Goal: Complete application form: Complete application form

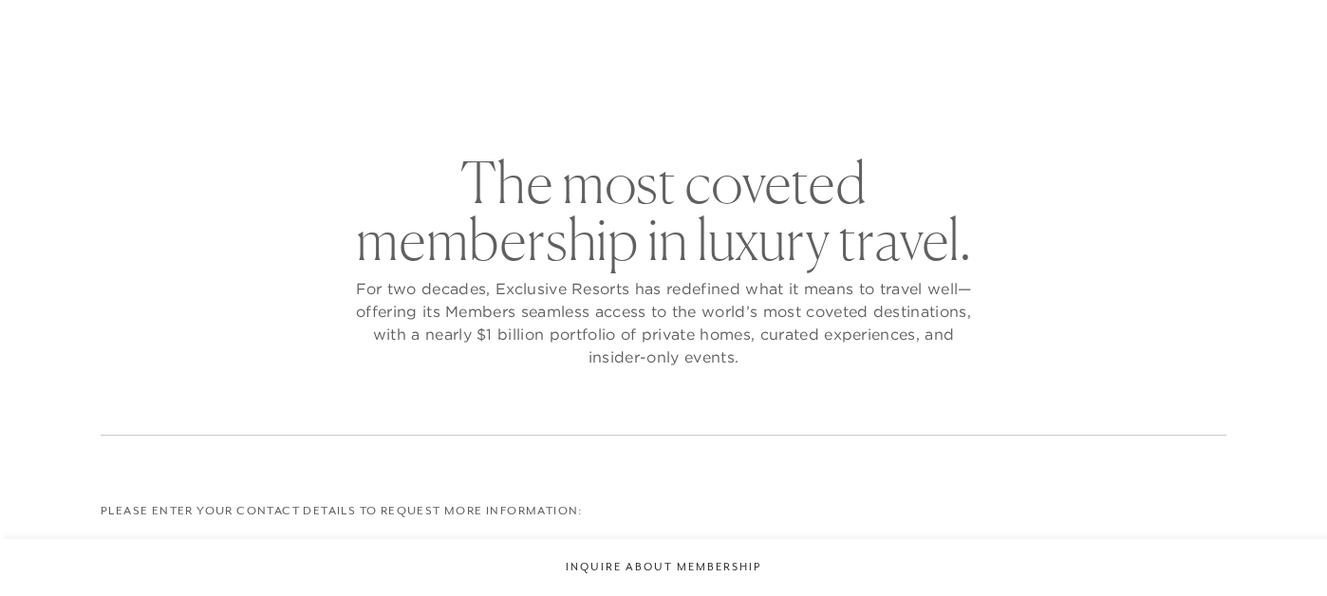
checkbox input "false"
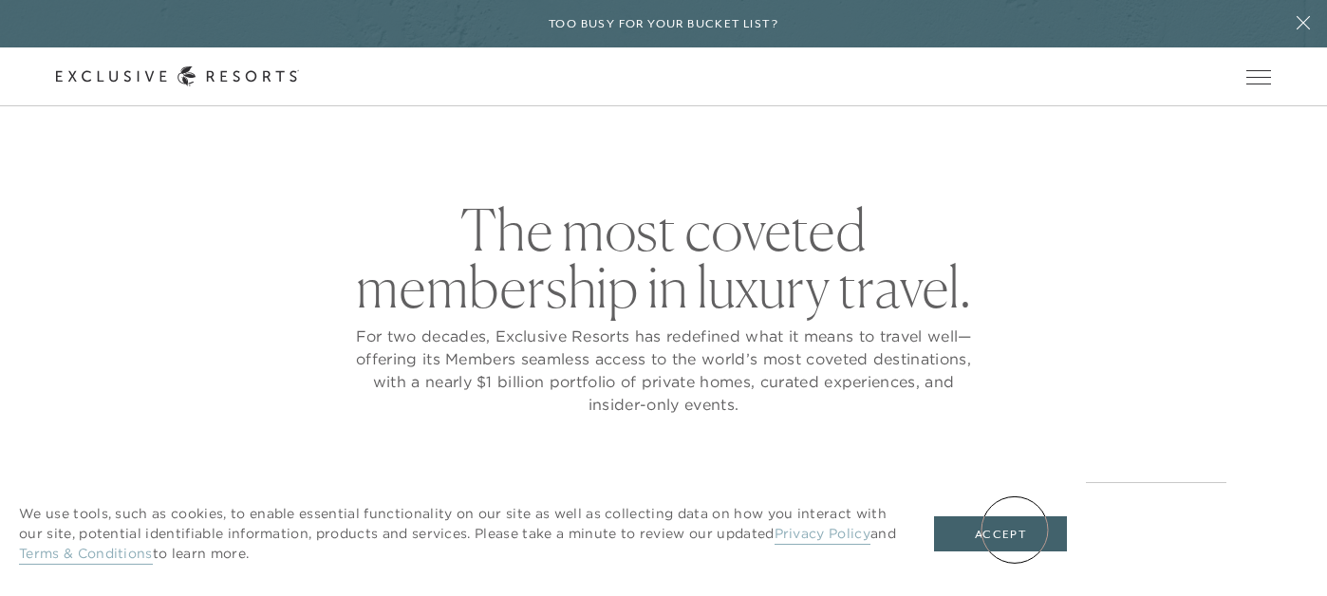
click at [1015, 530] on button "Accept" at bounding box center [1000, 534] width 133 height 36
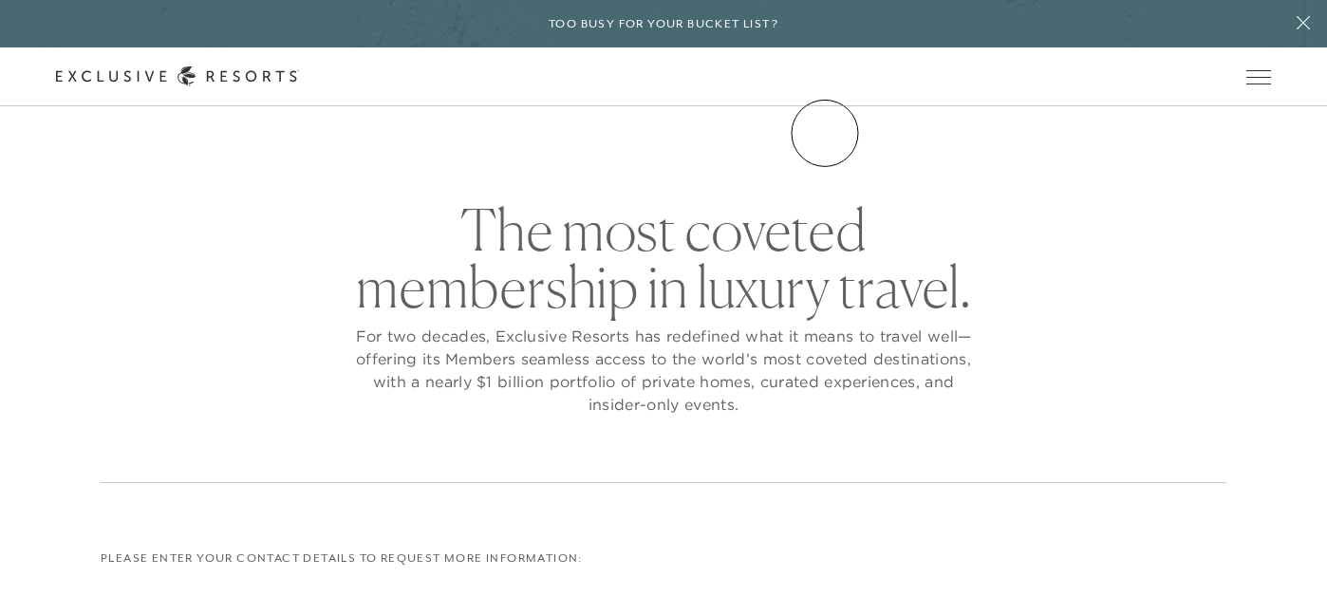
click at [0, 0] on link "Community" at bounding box center [0, 0] width 0 height 0
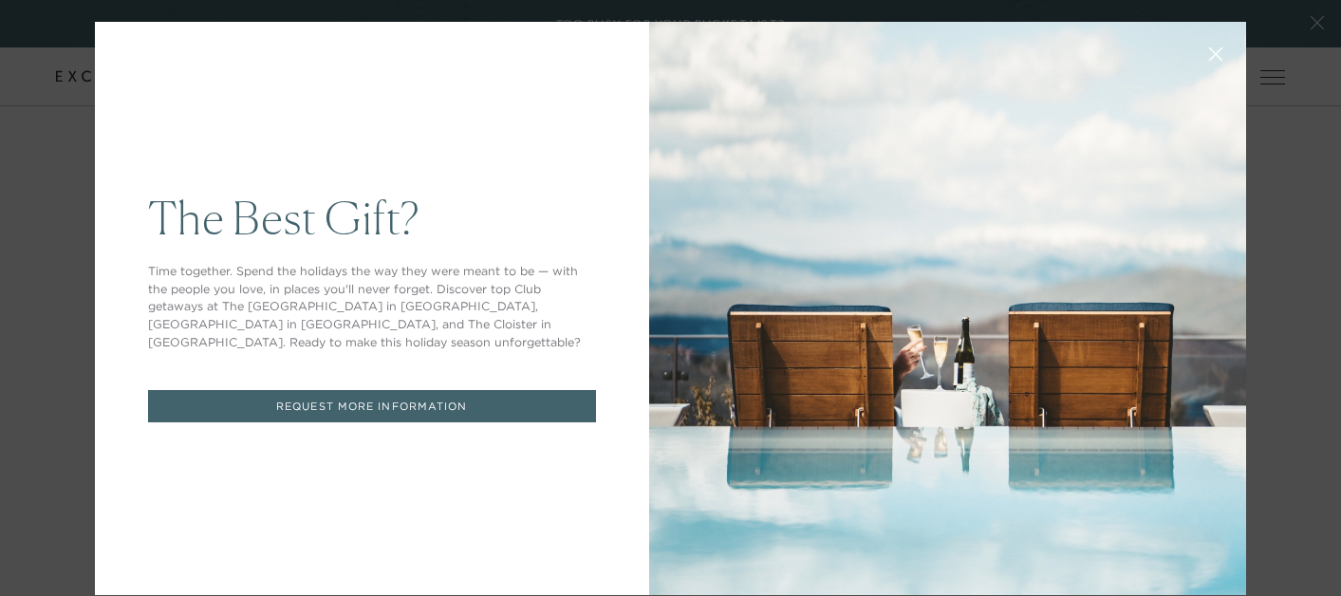
click at [76, 136] on div "The Best Gift? Time together. Spend the holidays the way they were meant to be …" at bounding box center [670, 298] width 1341 height 596
click at [1210, 50] on icon at bounding box center [1216, 54] width 12 height 12
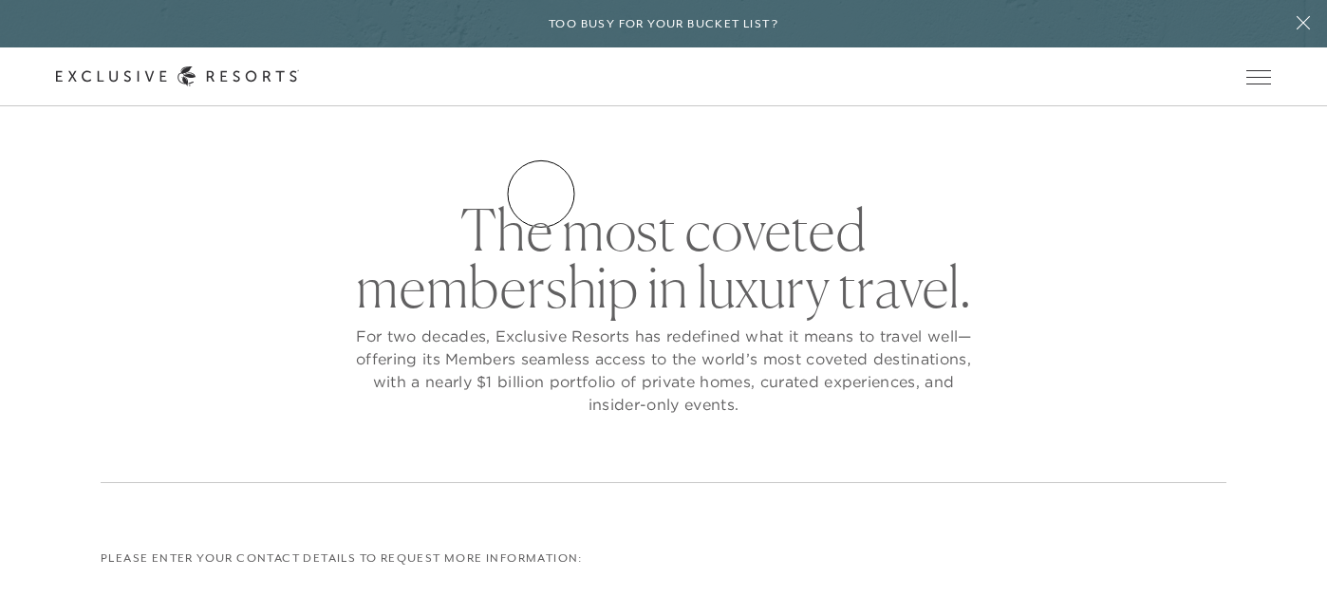
click at [0, 0] on link "Residence Collection" at bounding box center [0, 0] width 0 height 0
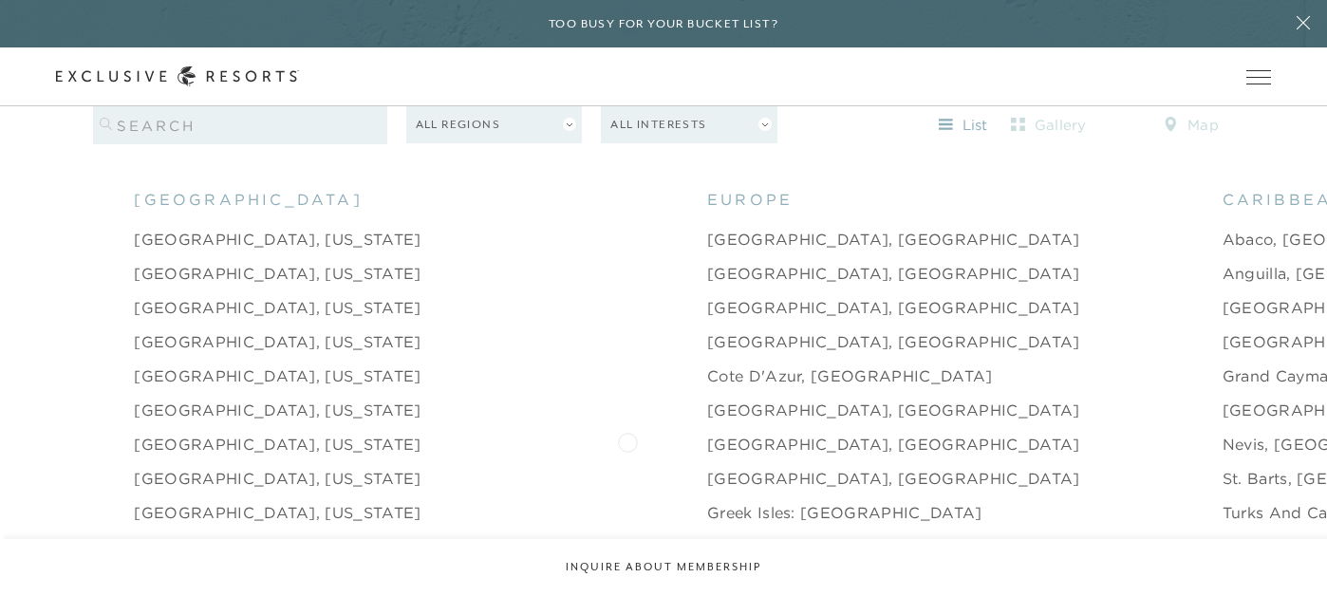
scroll to position [1780, 0]
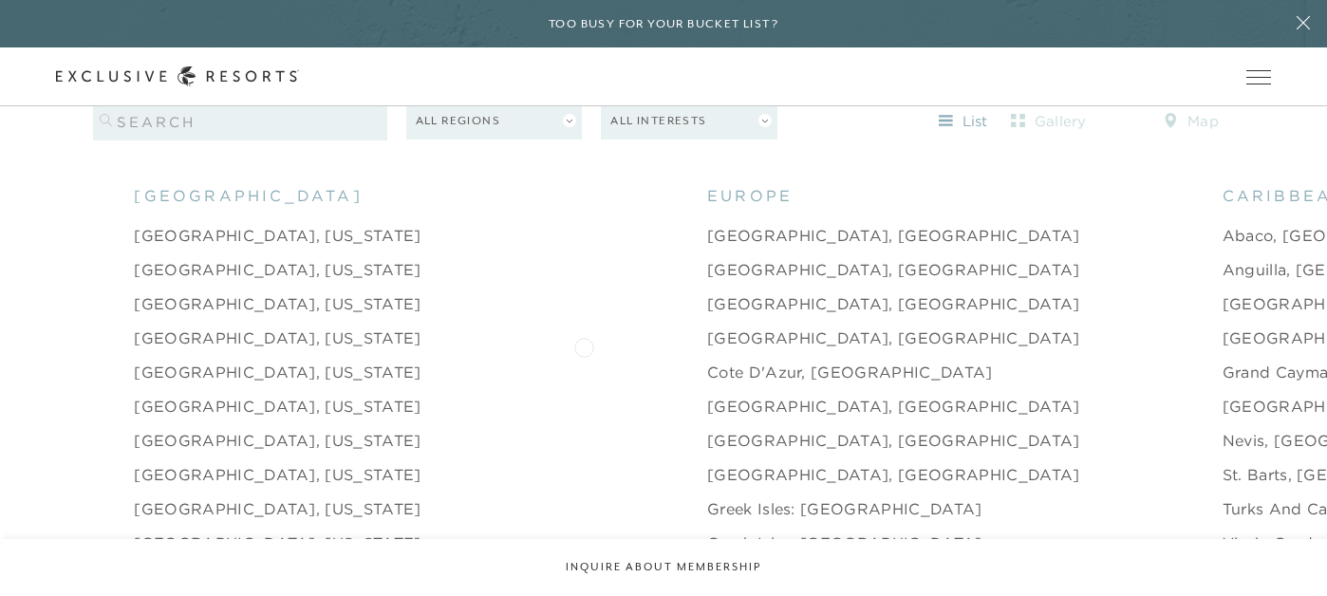
click at [707, 361] on link "Cote d'Azur, [GEOGRAPHIC_DATA]" at bounding box center [850, 372] width 286 height 23
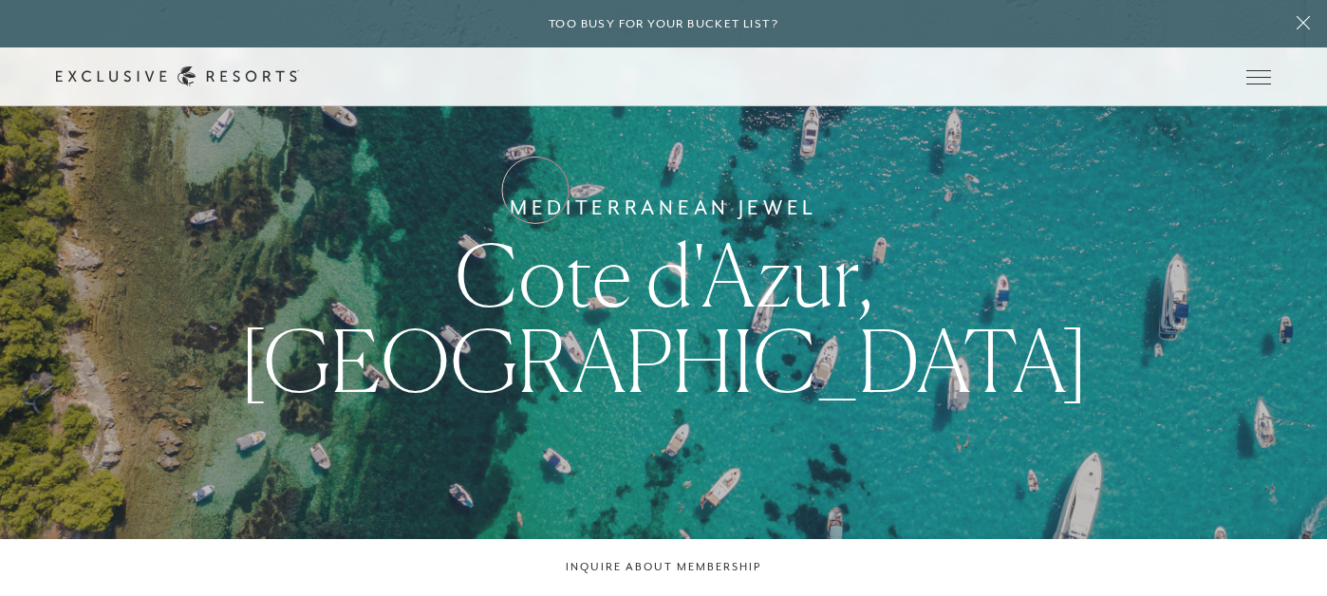
click at [0, 0] on link "Residence Collection" at bounding box center [0, 0] width 0 height 0
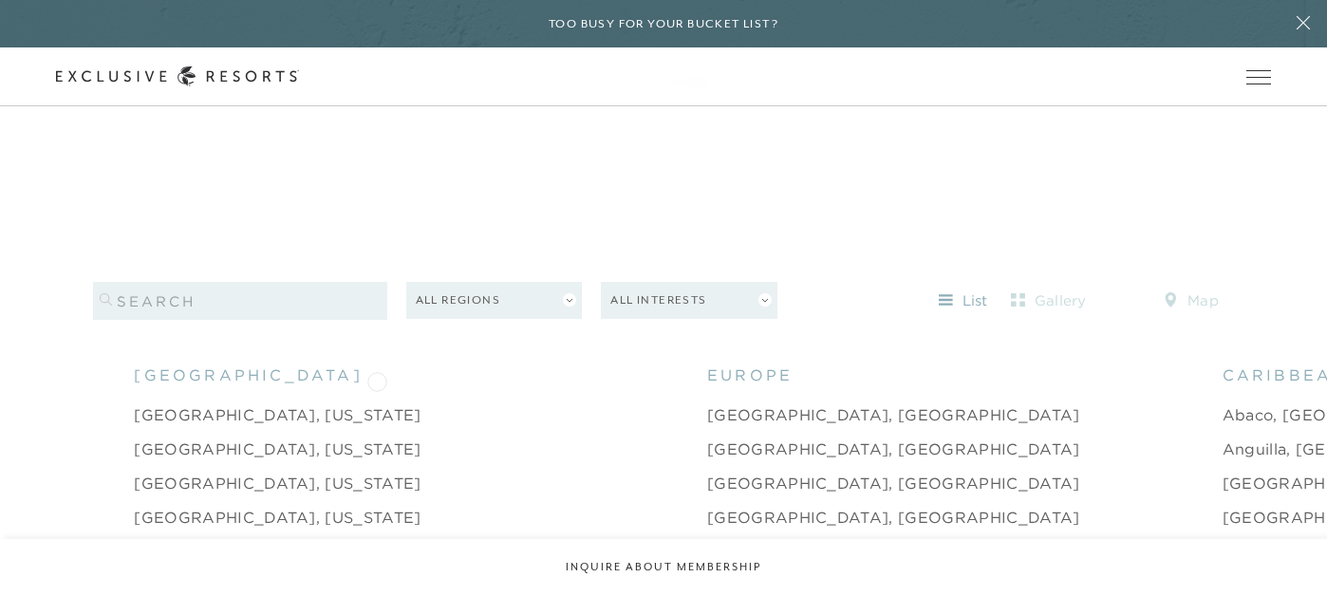
scroll to position [1612, 0]
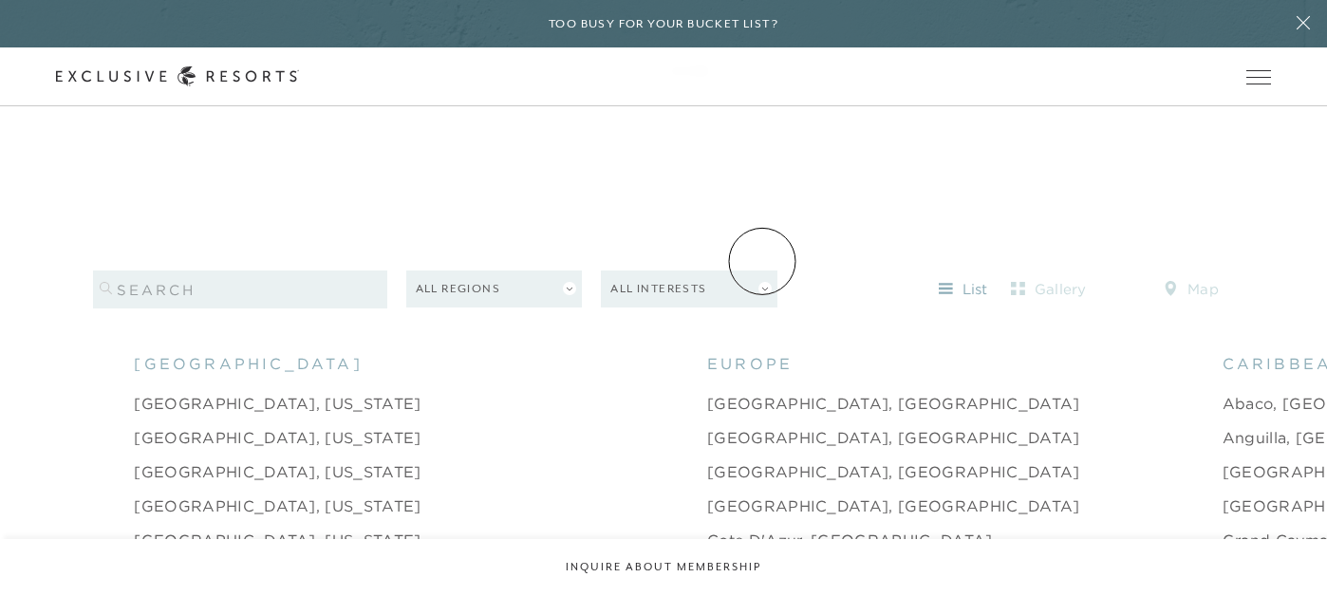
click at [762, 271] on button "All Interests" at bounding box center [689, 289] width 177 height 37
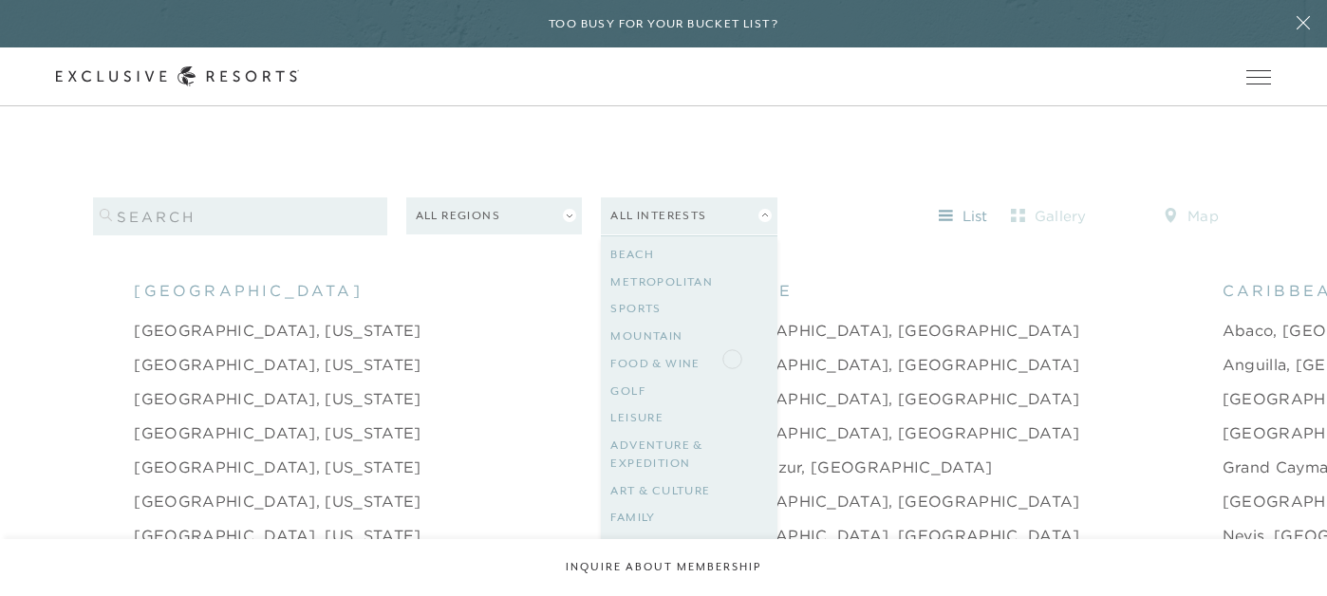
scroll to position [1693, 0]
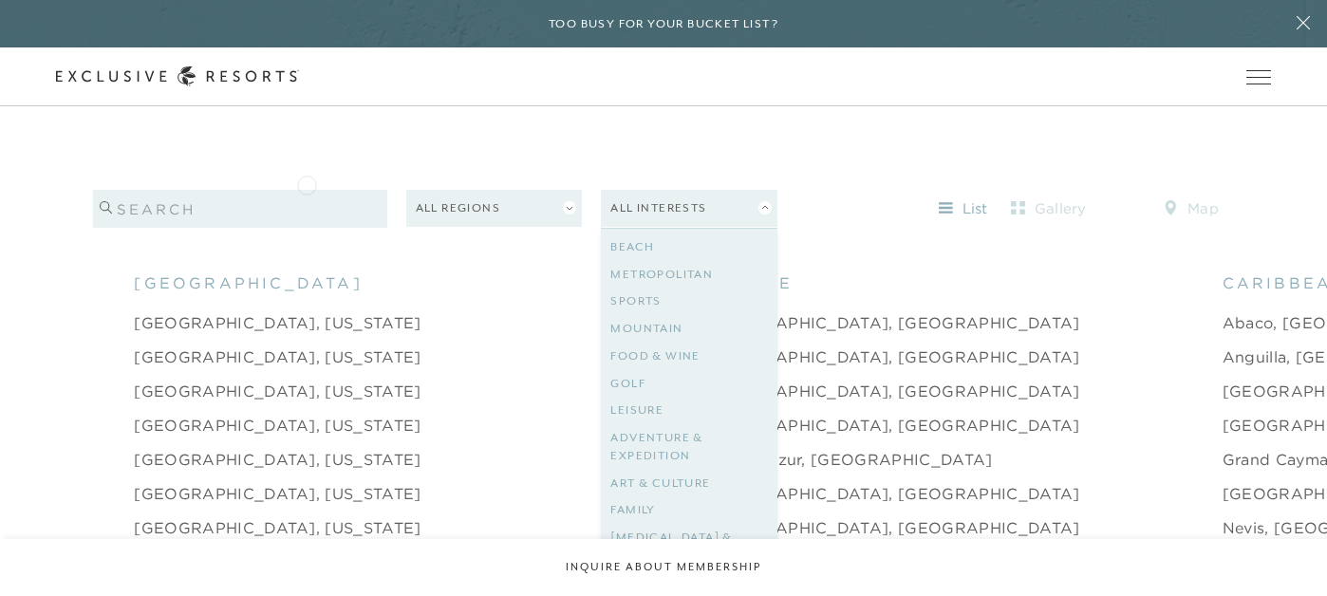
click at [307, 190] on input "search" at bounding box center [240, 209] width 294 height 38
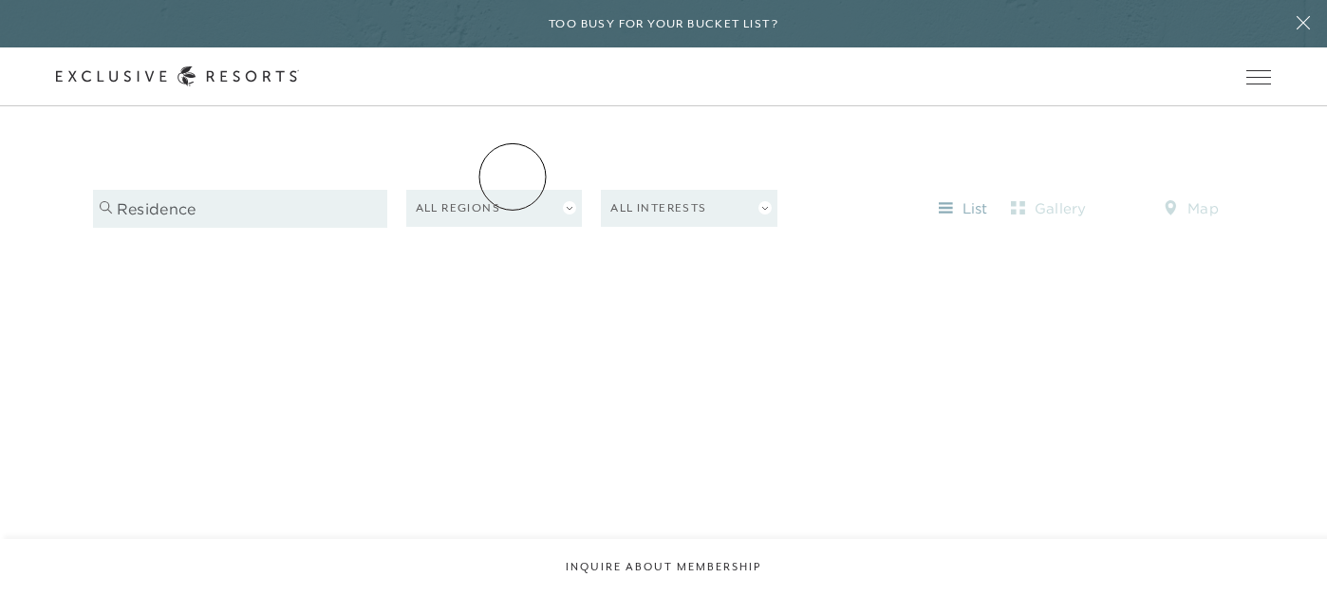
type input "residence"
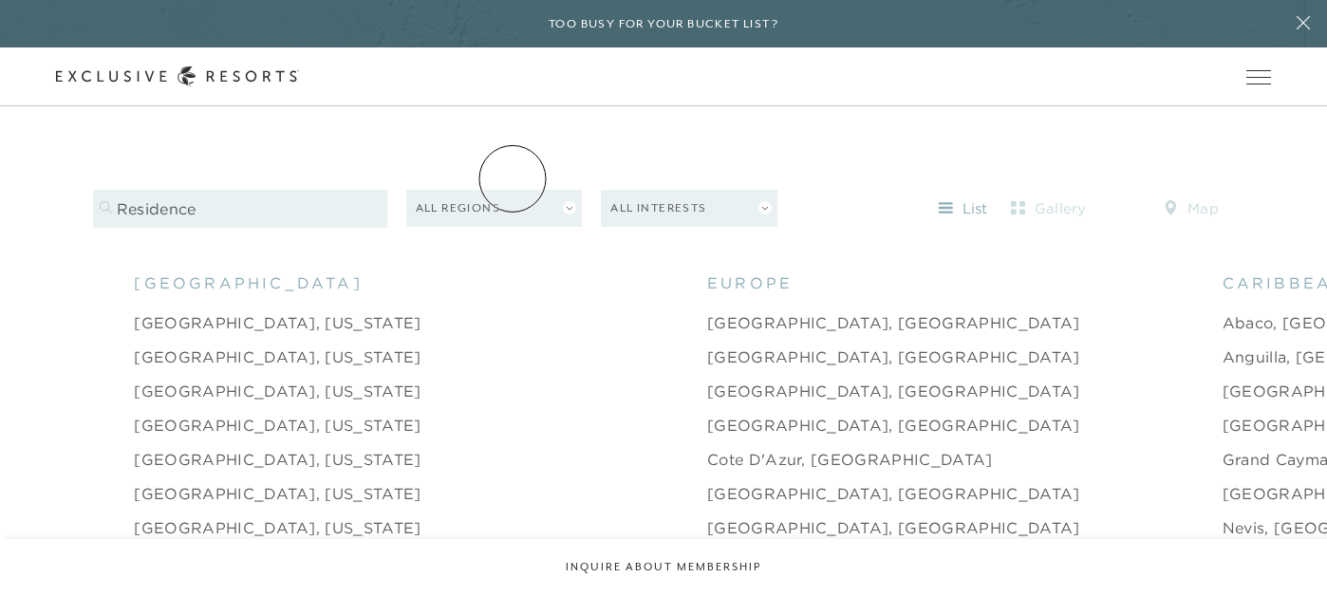
click at [513, 190] on button "All Regions" at bounding box center [494, 208] width 177 height 37
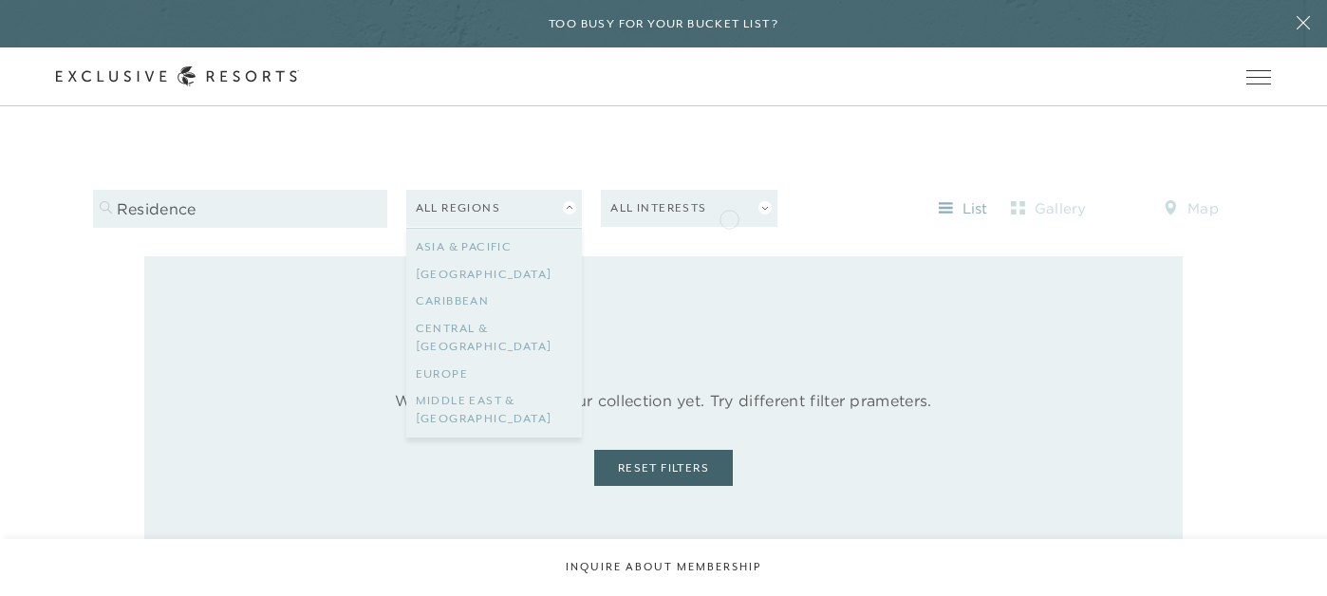
click at [729, 217] on div "Filters 1 residence All Regions All Locations [GEOGRAPHIC_DATA] [GEOGRAPHIC_DAT…" at bounding box center [663, 201] width 1141 height 109
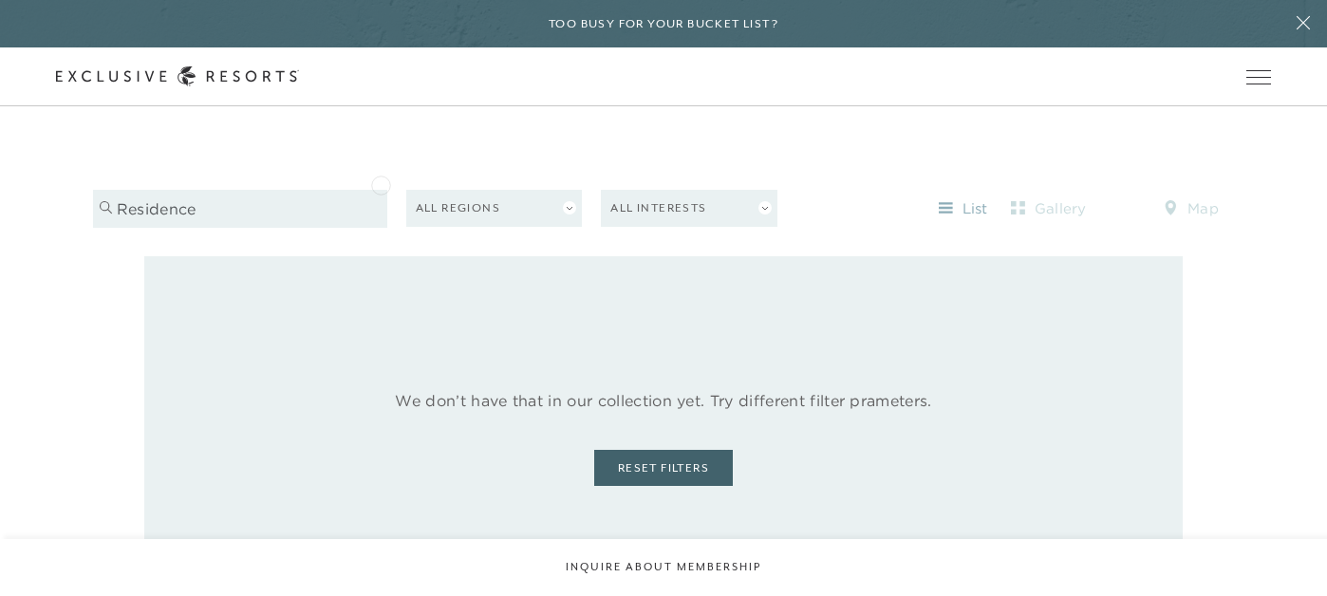
click at [381, 190] on input "residence" at bounding box center [240, 209] width 294 height 38
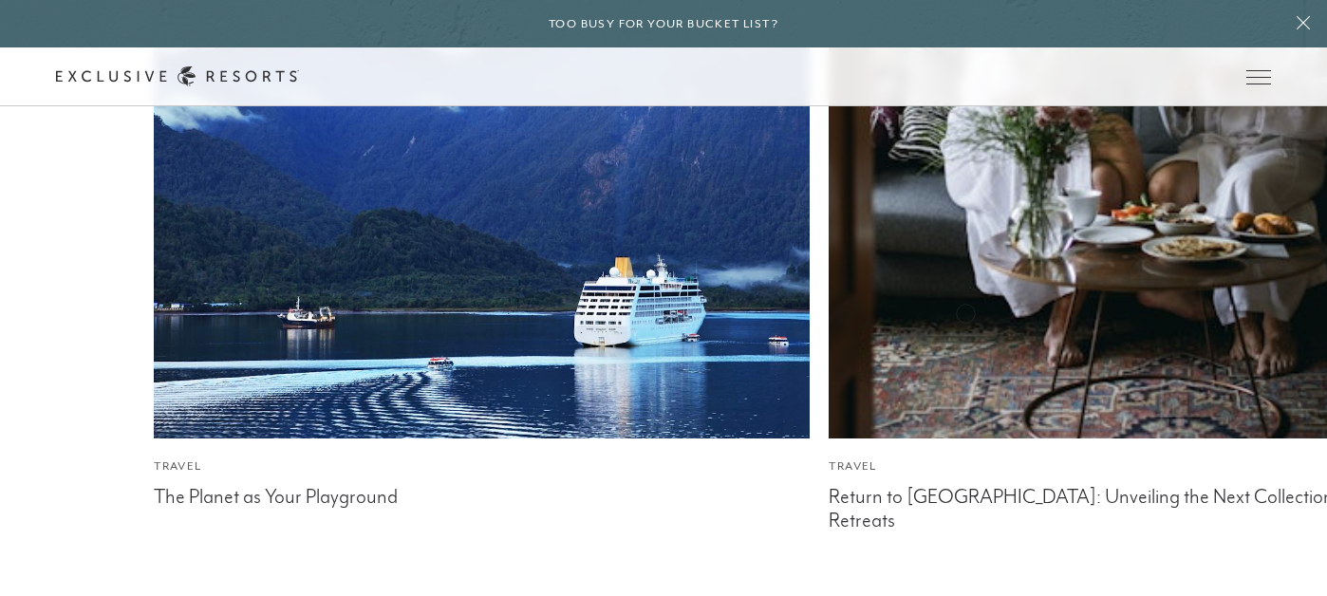
scroll to position [10427, 0]
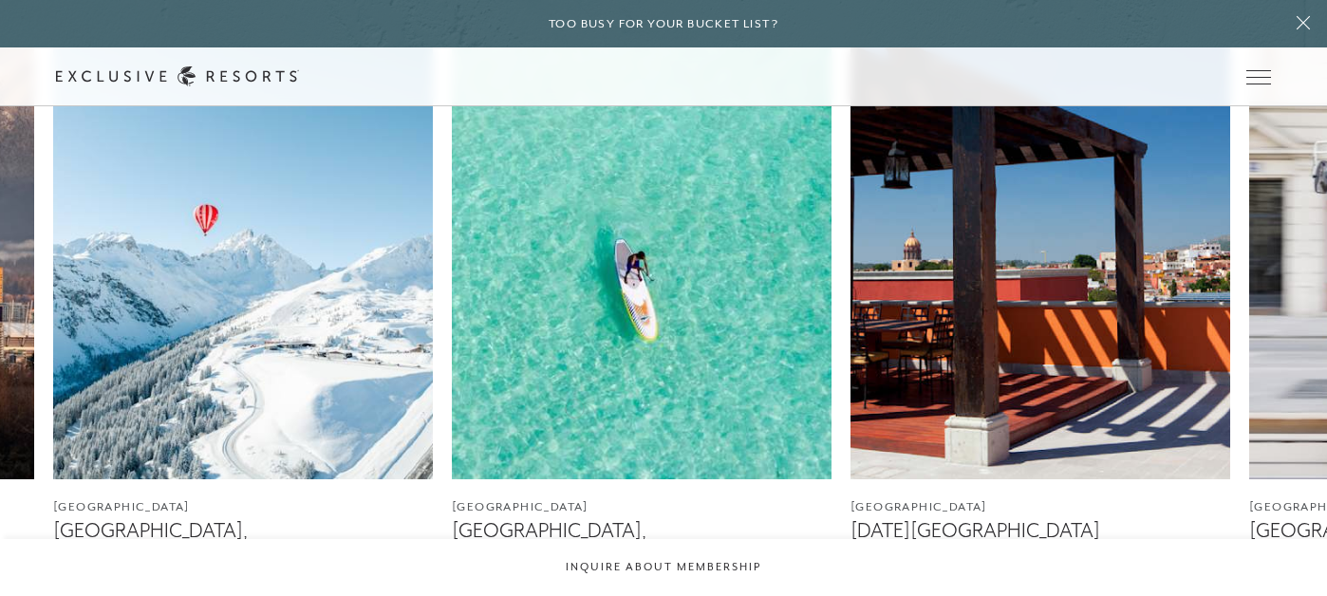
scroll to position [1026, 0]
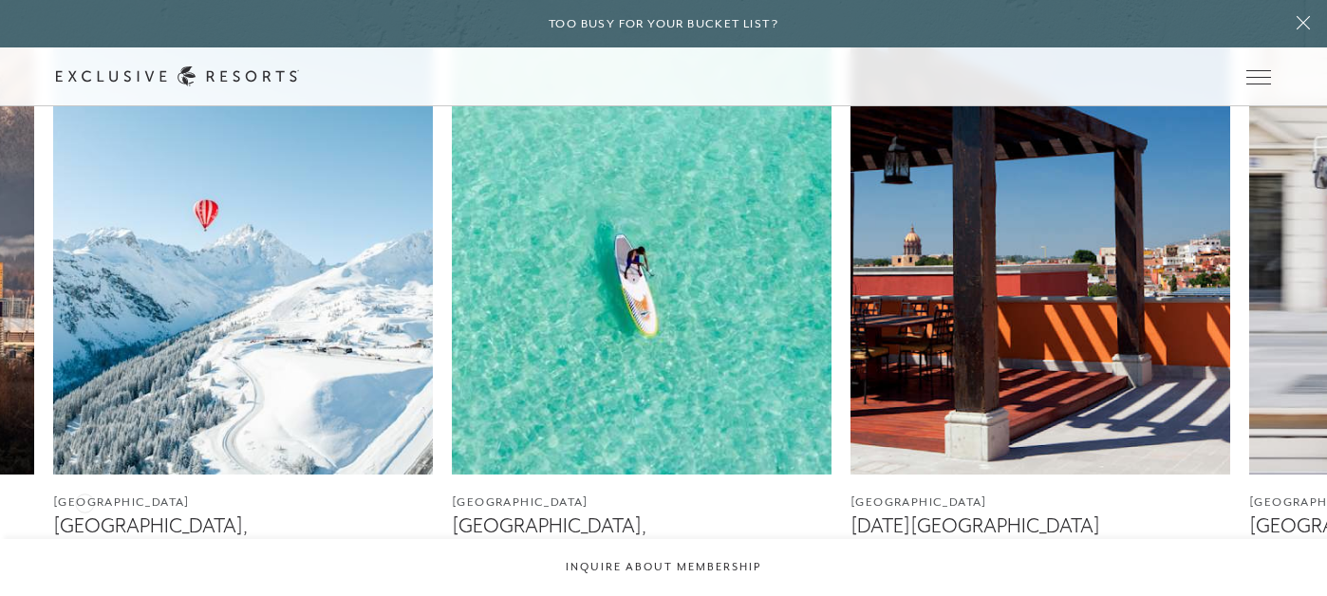
click at [84, 501] on figcaption "[GEOGRAPHIC_DATA]" at bounding box center [243, 503] width 380 height 18
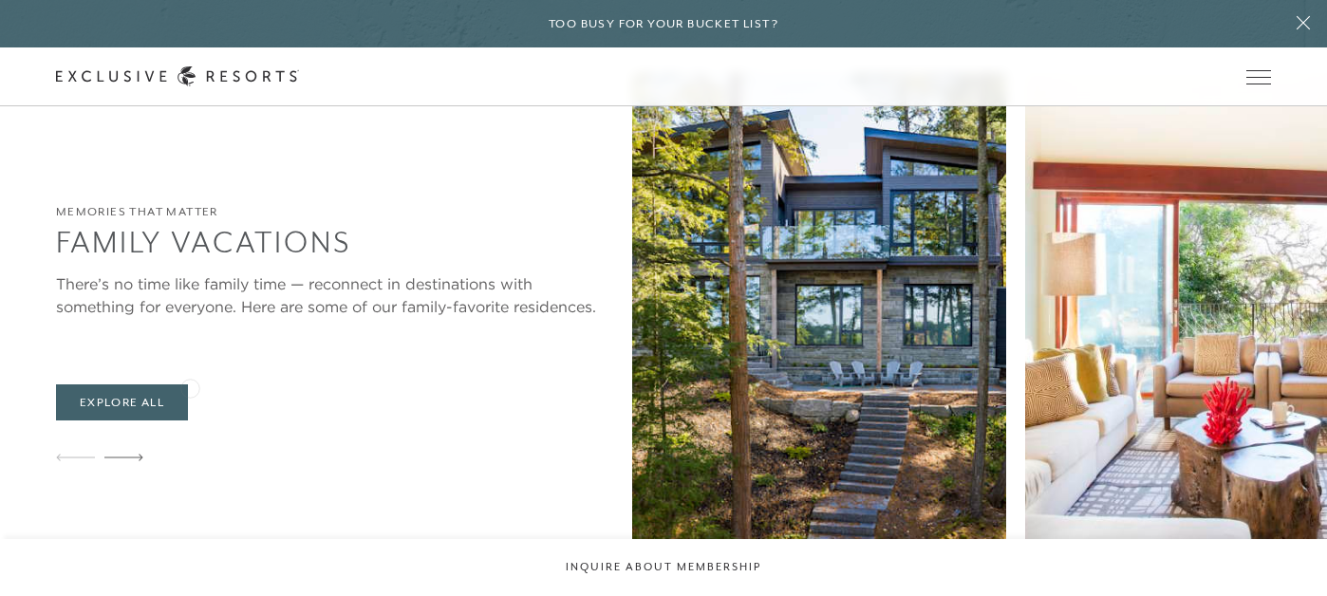
scroll to position [4500, 0]
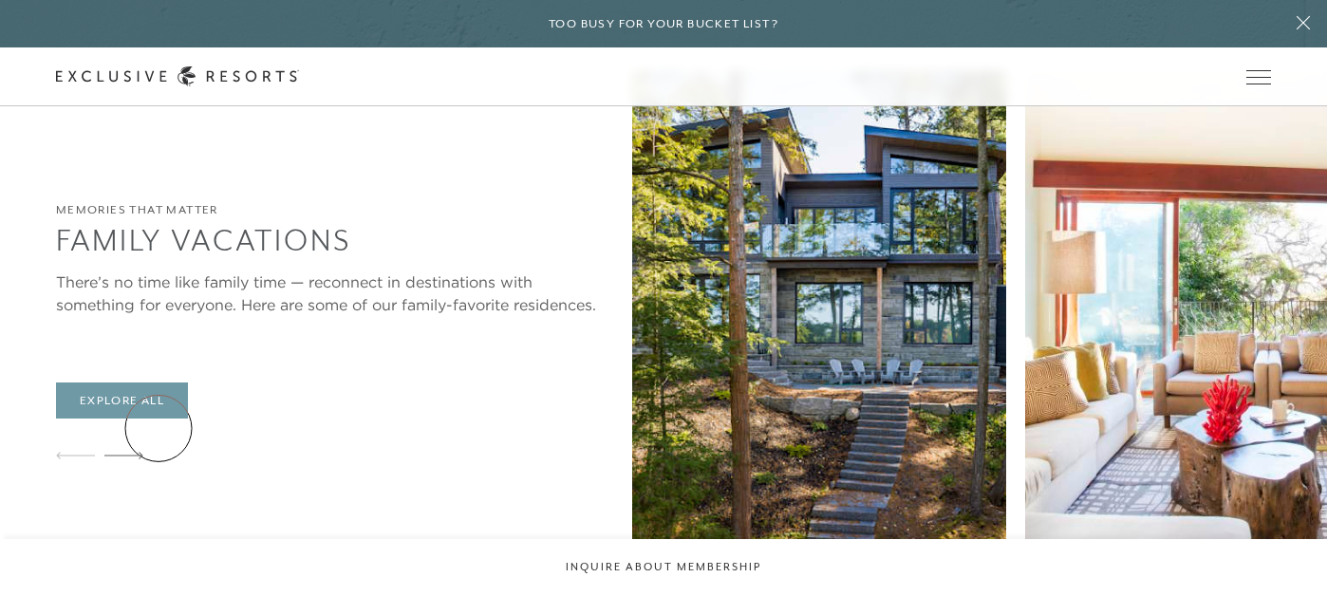
click at [159, 419] on link "Explore All" at bounding box center [122, 401] width 132 height 36
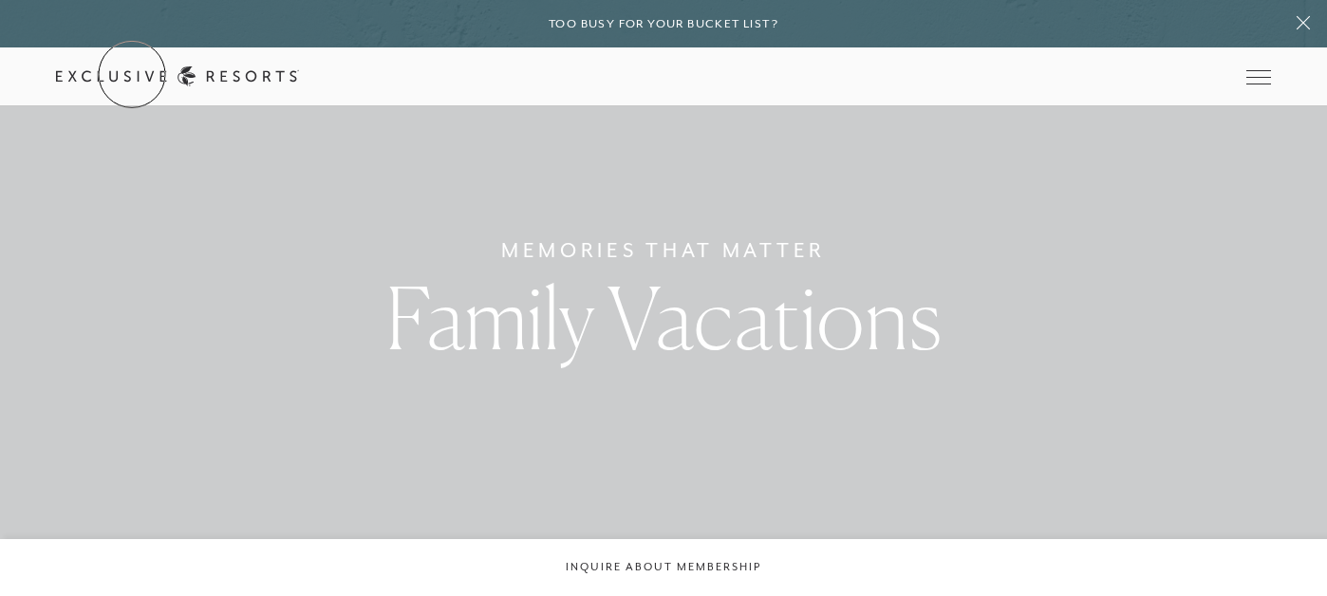
click at [0, 0] on link "Get Started" at bounding box center [0, 0] width 0 height 0
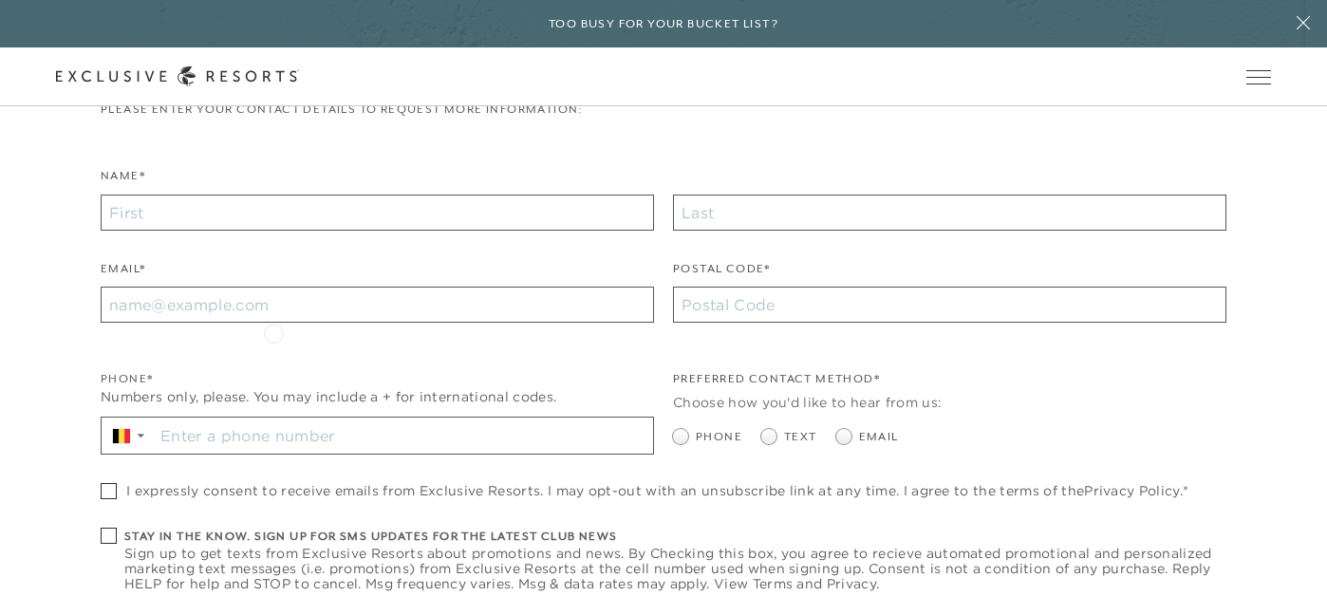
scroll to position [460, 0]
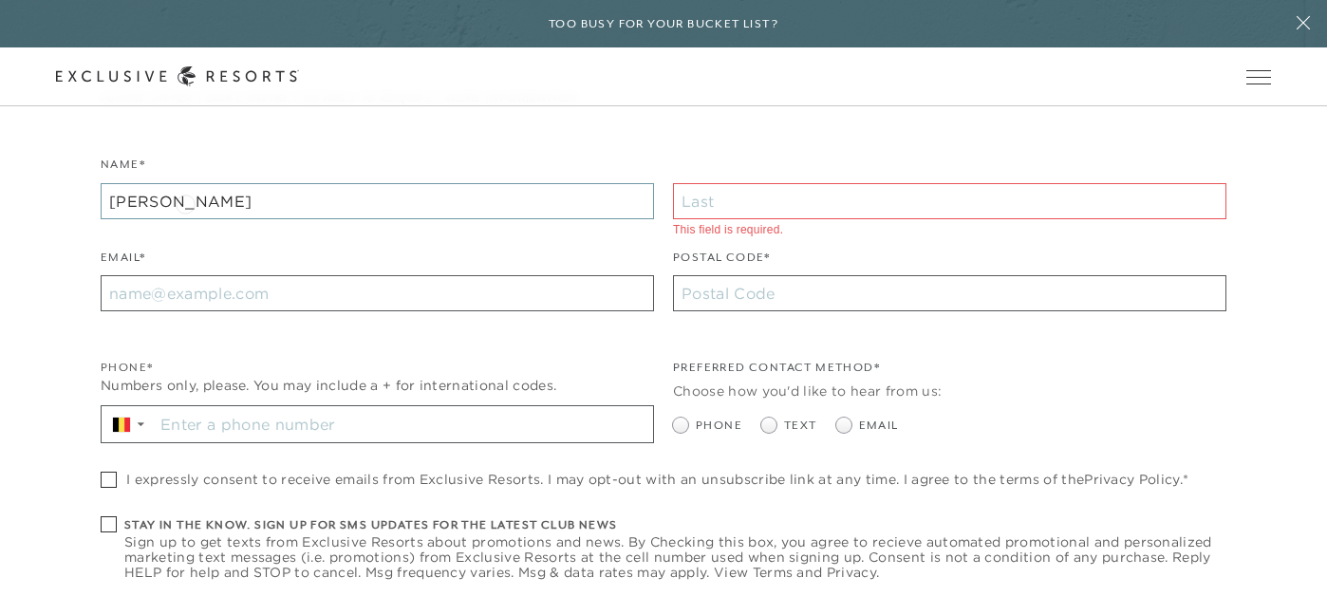
click at [185, 202] on input "[PERSON_NAME]" at bounding box center [377, 201] width 553 height 36
type input "Benot"
type input "[PERSON_NAME]"
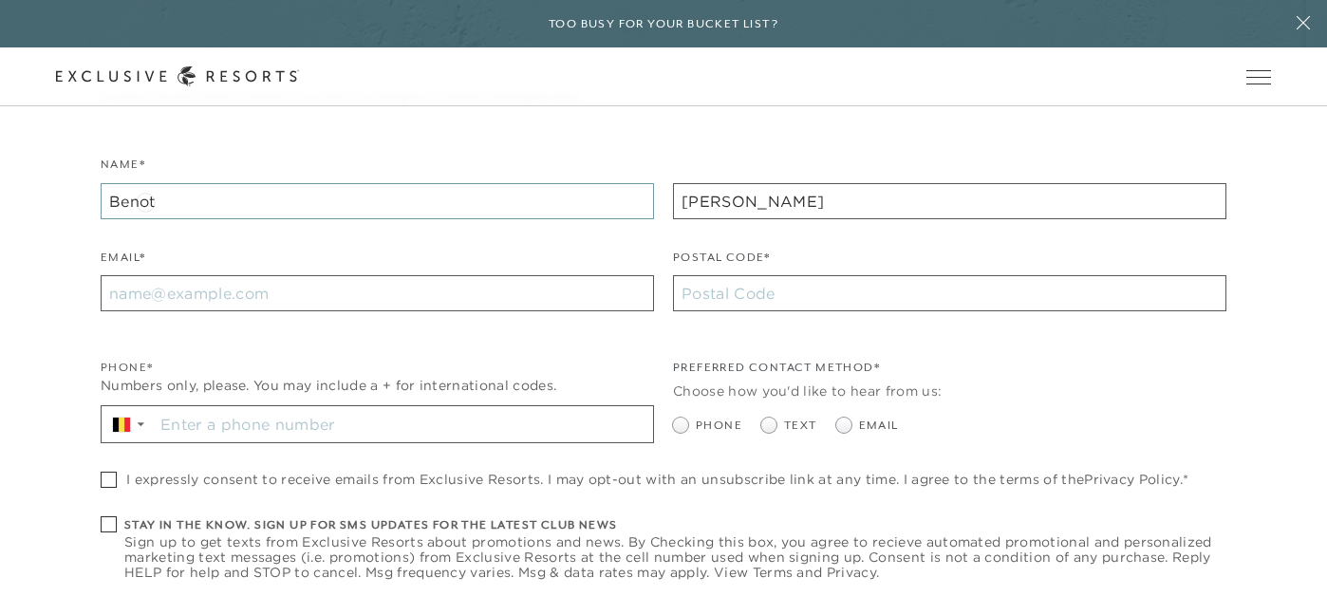
click at [145, 200] on input "Benot" at bounding box center [377, 201] width 553 height 36
type input "[PERSON_NAME]"
type input "[EMAIL_ADDRESS][DOMAIN_NAME]"
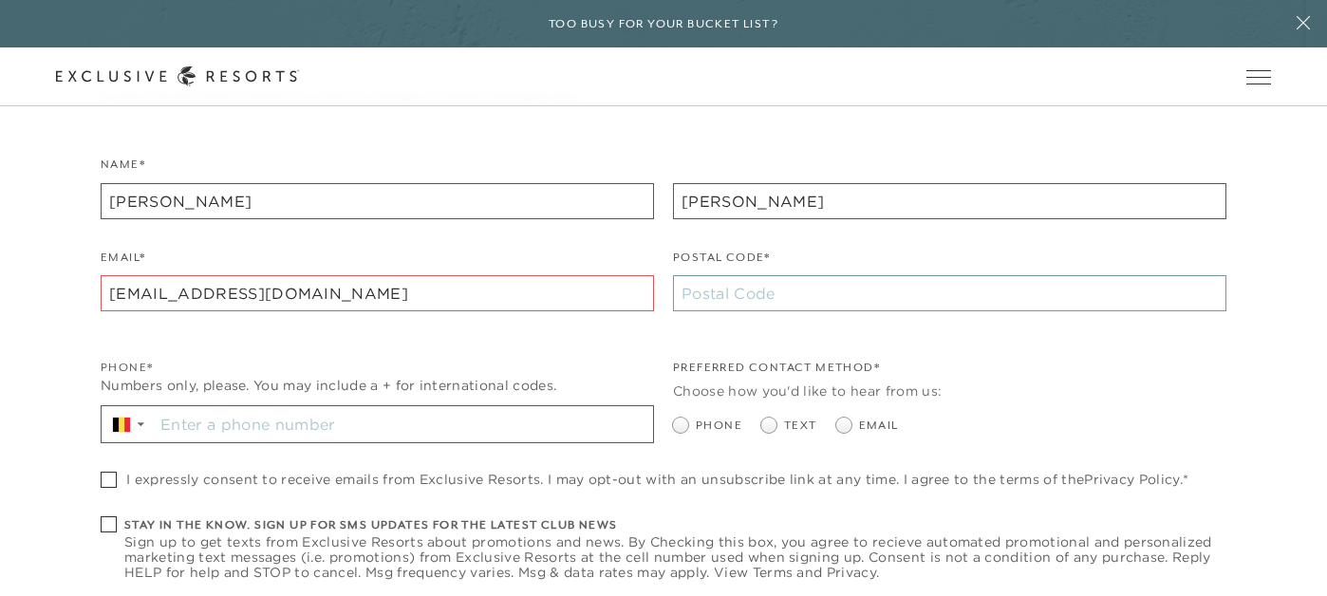
type input "8"
type input "84200"
click at [220, 441] on div "Phone* Numbers only, please. You may include a + for international codes. ▼" at bounding box center [377, 411] width 553 height 104
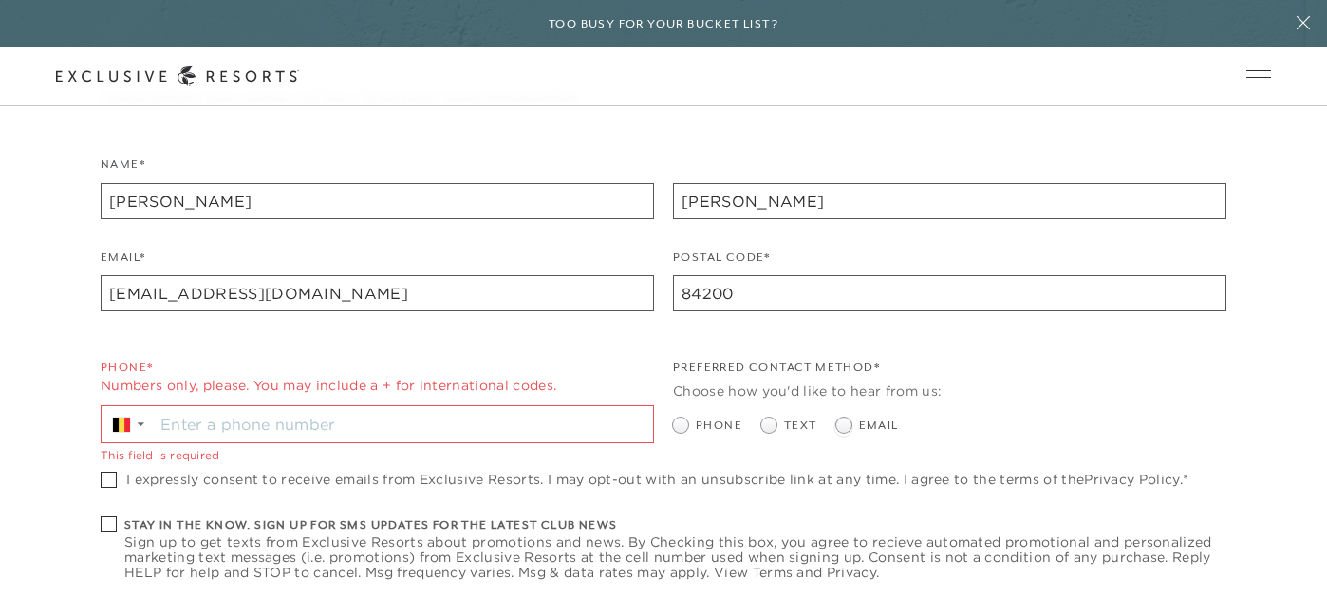
click at [843, 425] on span at bounding box center [843, 425] width 15 height 15
radio input "true"
click at [354, 426] on input "Stay in the know. Sign up for sms updates for the latest club news Sign up to g…" at bounding box center [403, 424] width 499 height 36
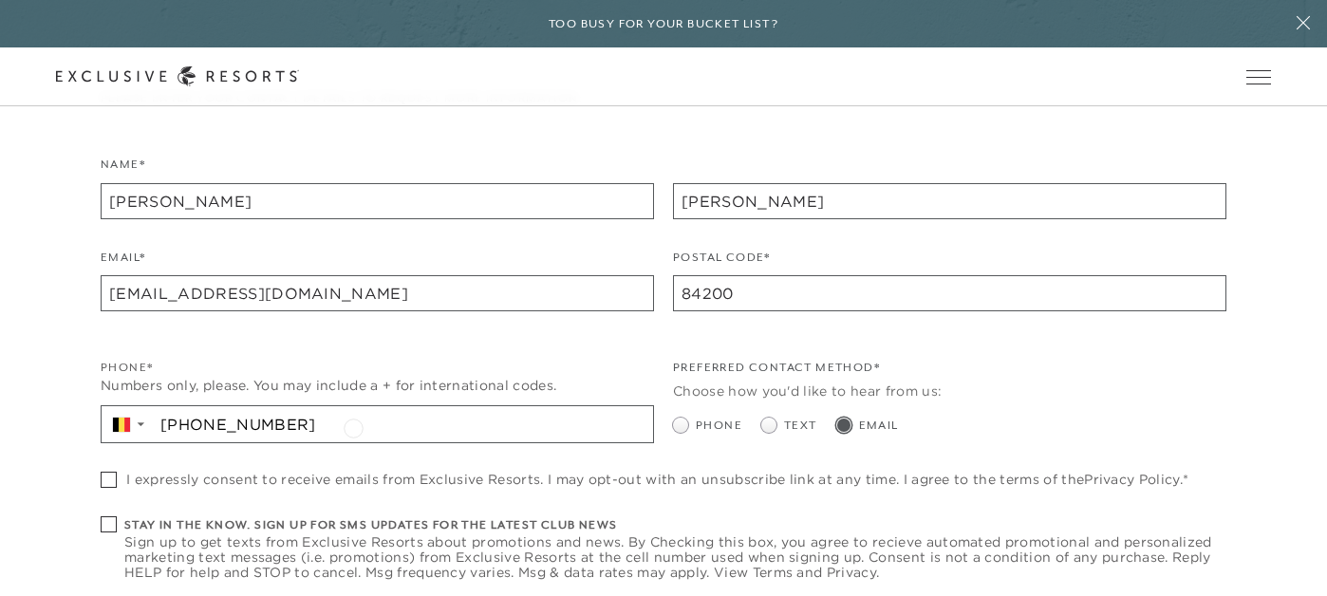
type input "[PHONE_NUMBER]"
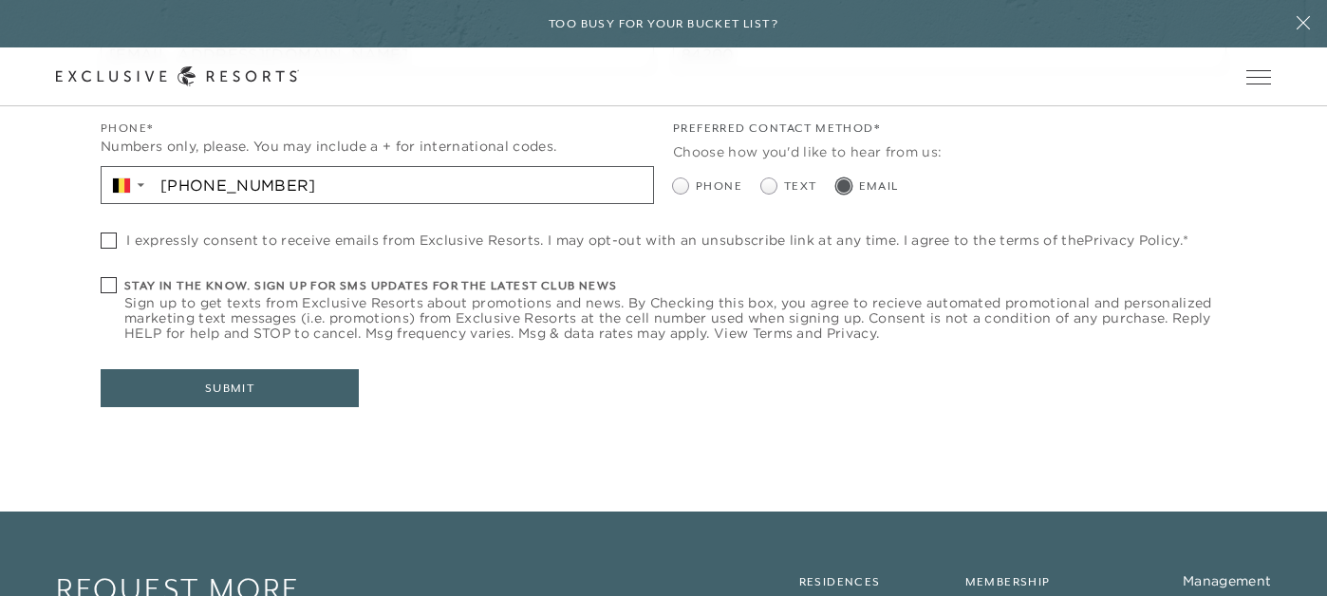
scroll to position [703, 0]
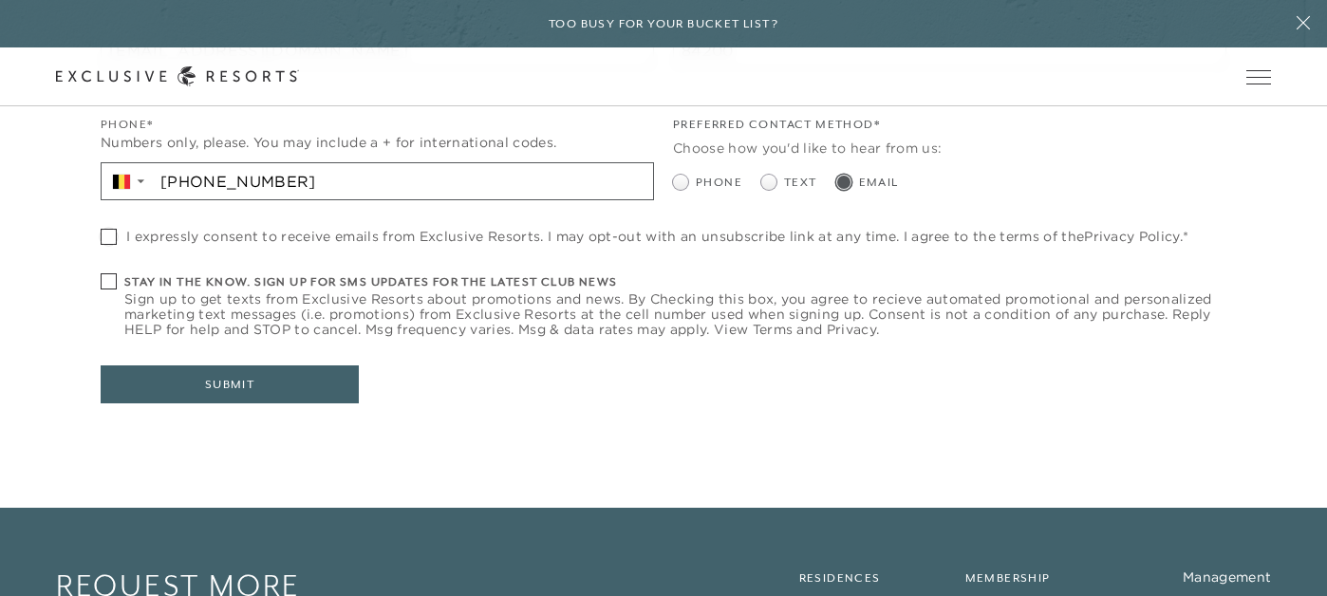
click at [108, 234] on span at bounding box center [109, 237] width 16 height 16
checkbox input "true"
click at [184, 379] on button "Submit" at bounding box center [230, 385] width 258 height 38
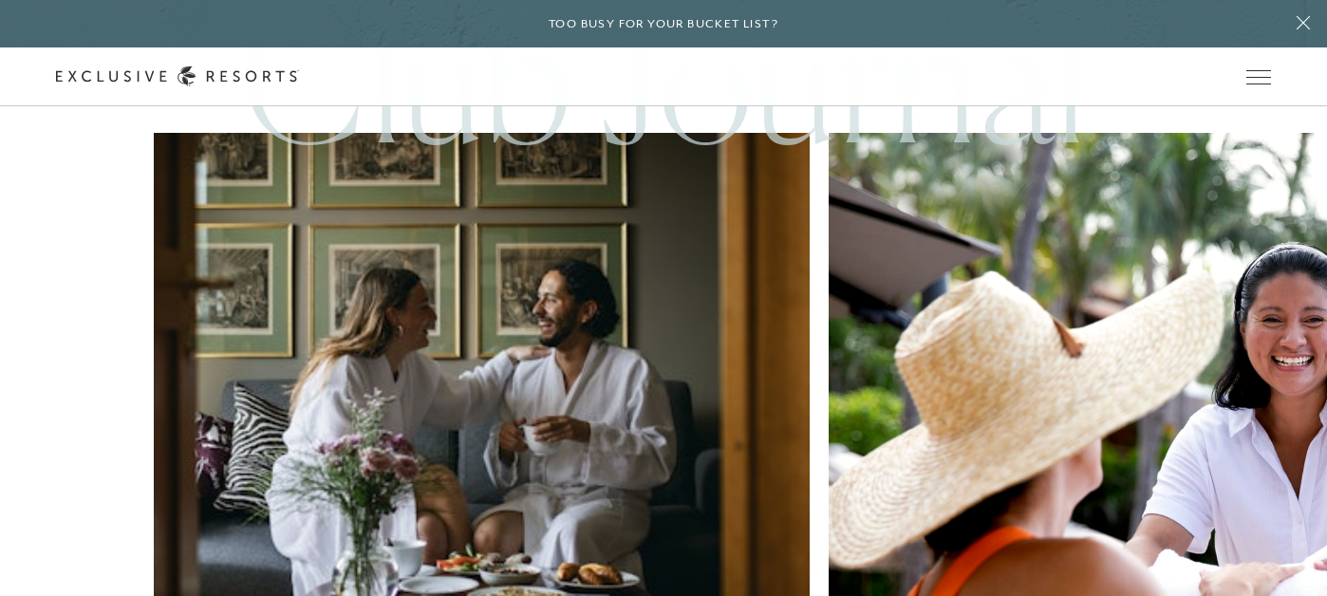
scroll to position [9899, 0]
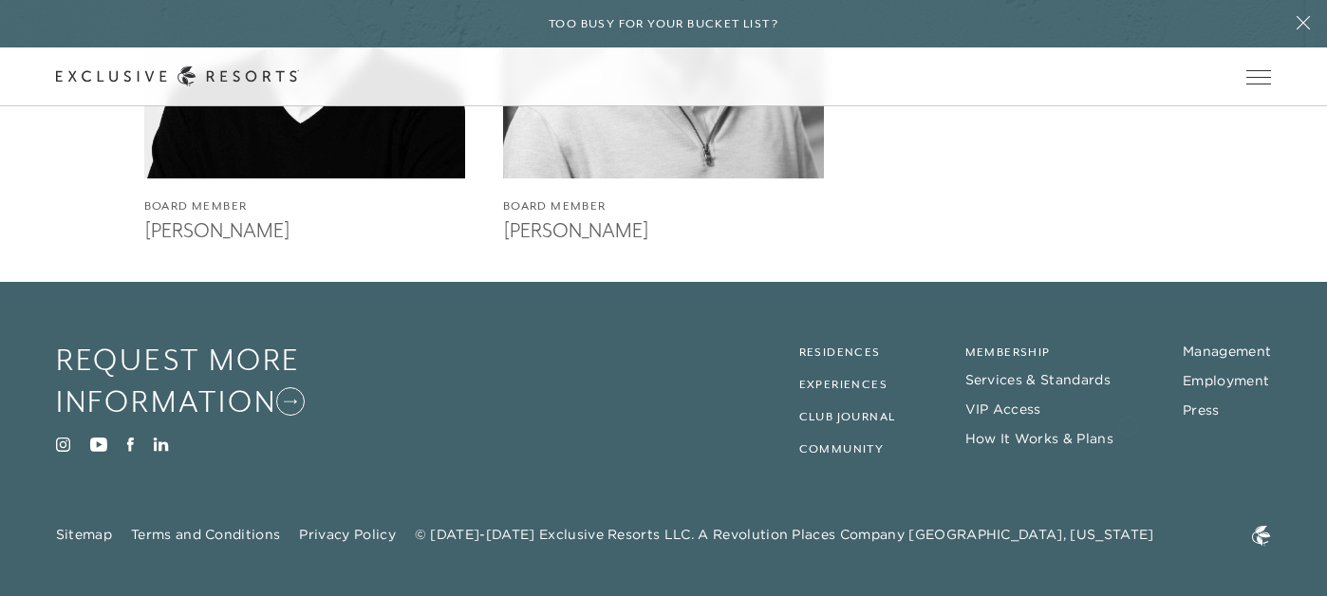
scroll to position [4206, 0]
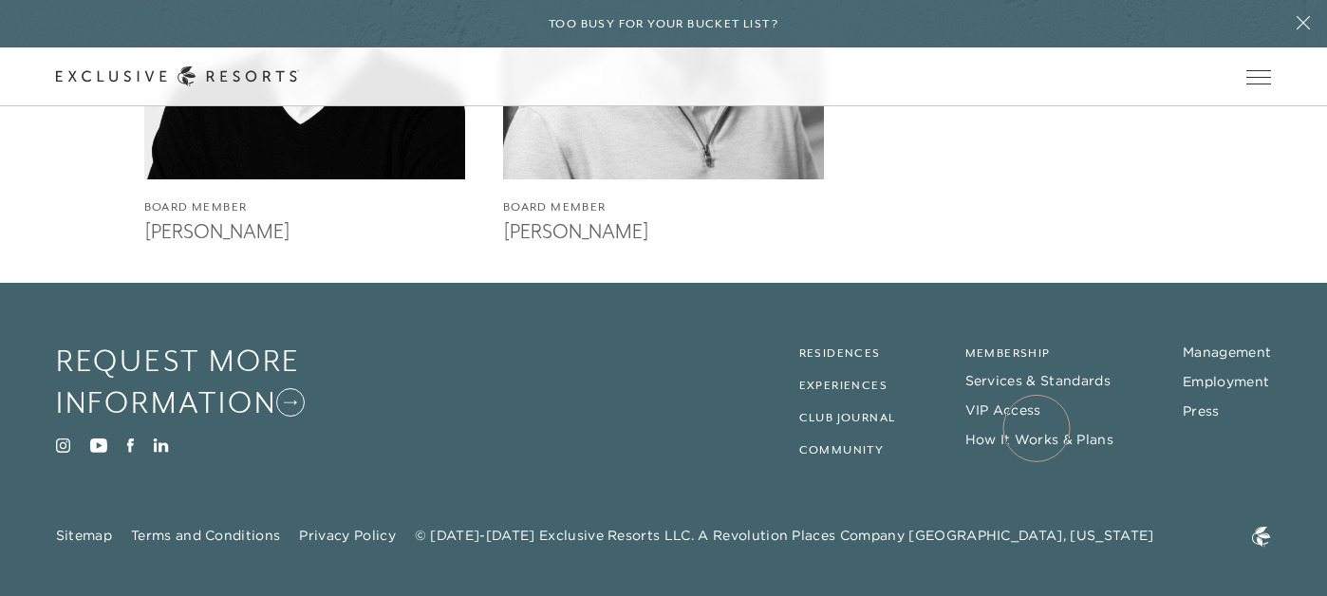
click at [1037, 431] on link "How It Works & Plans" at bounding box center [1039, 439] width 148 height 17
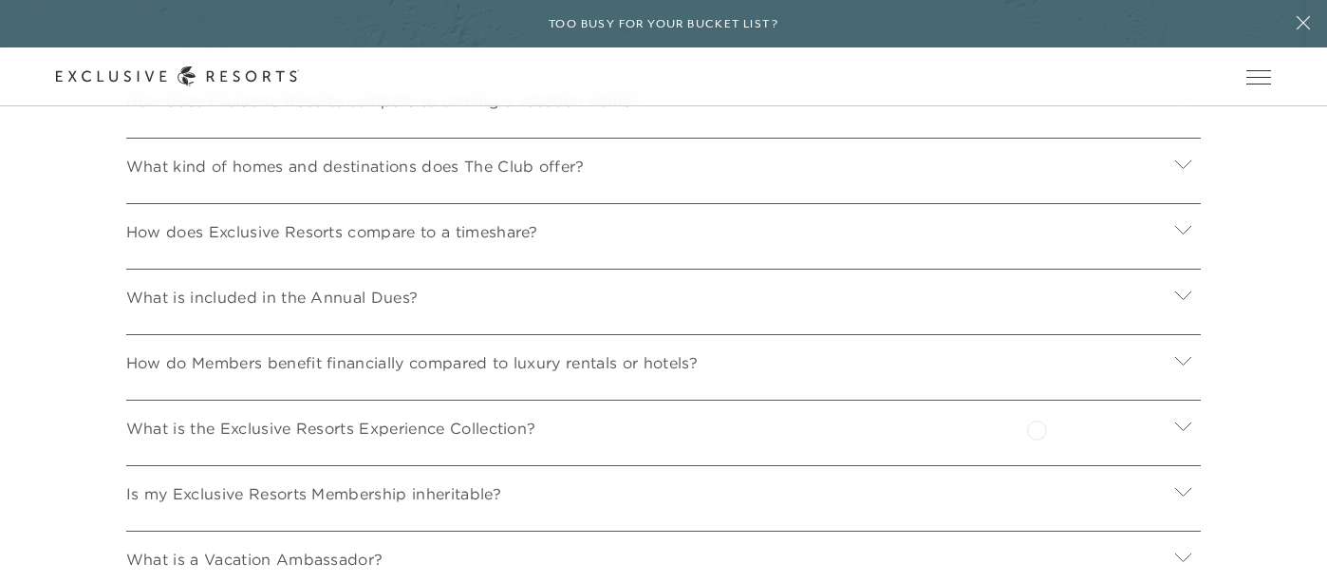
scroll to position [6481, 0]
